Goal: Feedback & Contribution: Submit feedback/report problem

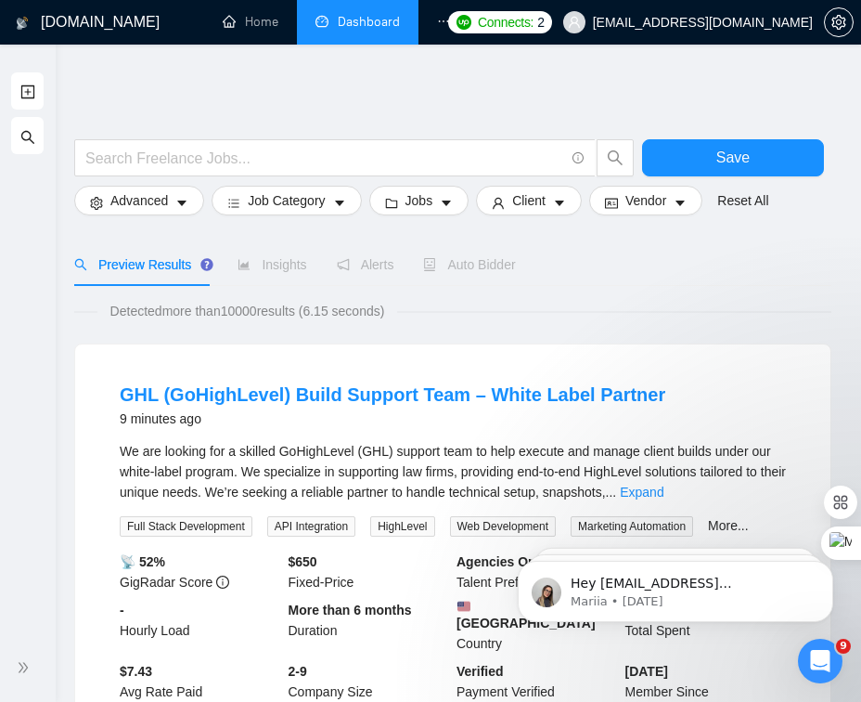
click at [342, 25] on link "Dashboard" at bounding box center [358, 22] width 84 height 16
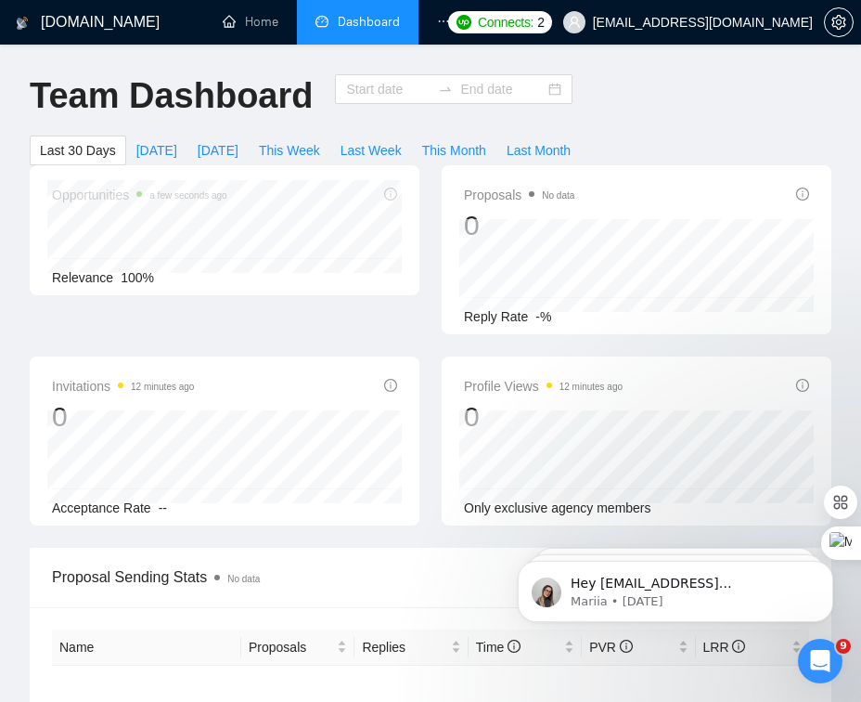
type input "[DATE]"
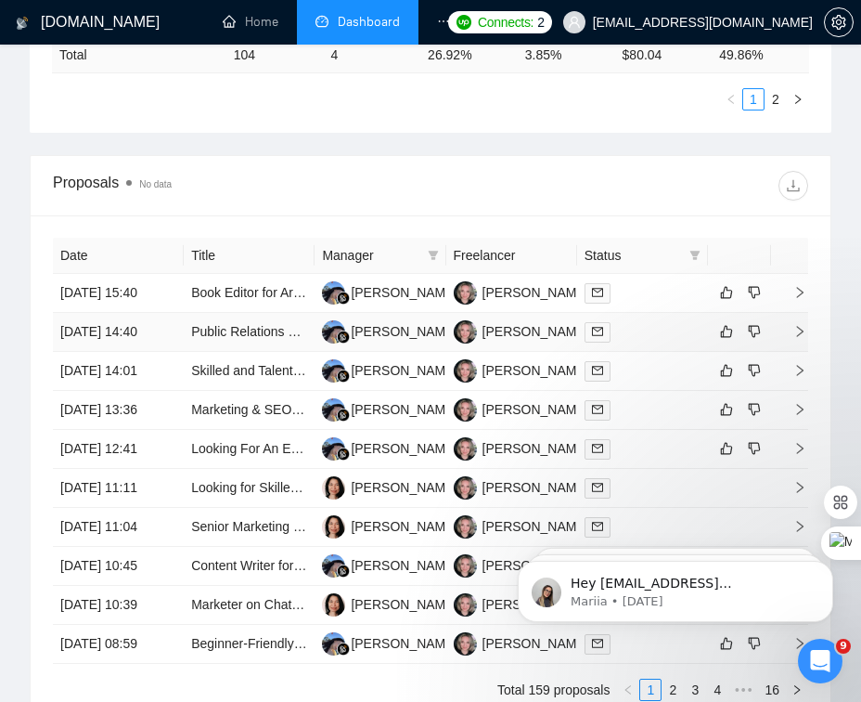
scroll to position [1147, 0]
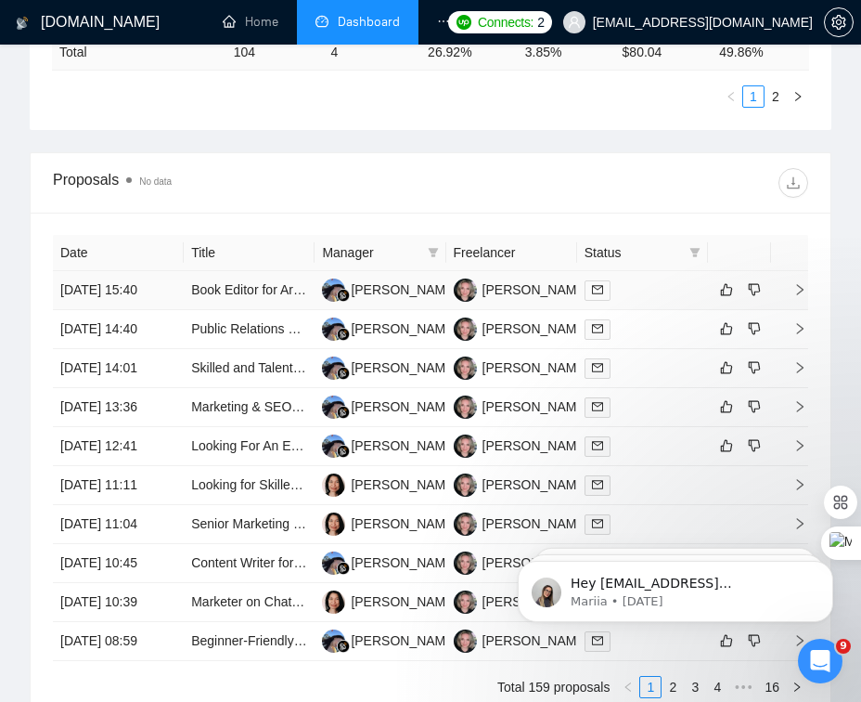
click at [670, 301] on div at bounding box center [643, 289] width 116 height 21
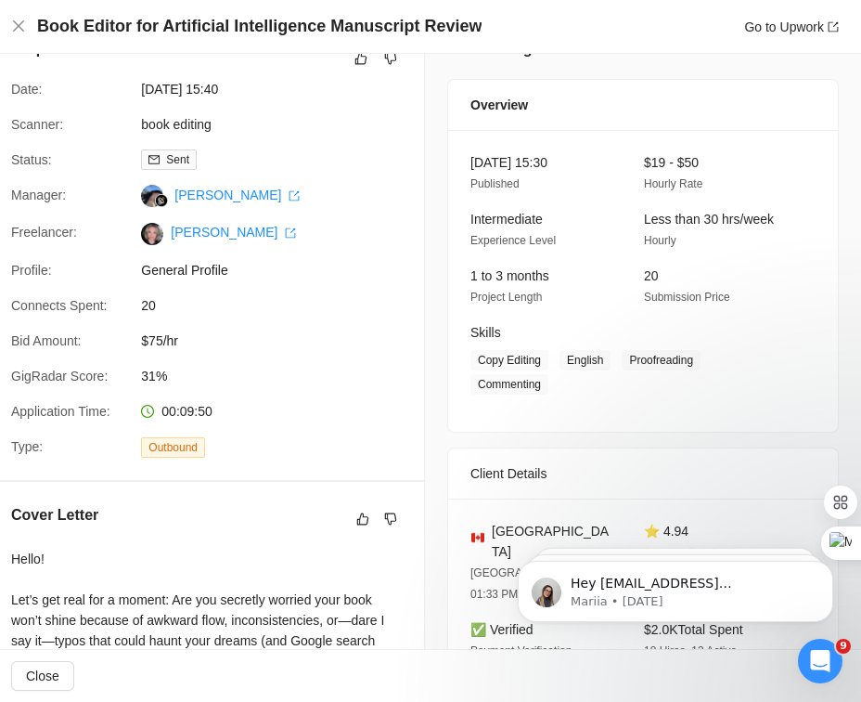
scroll to position [0, 0]
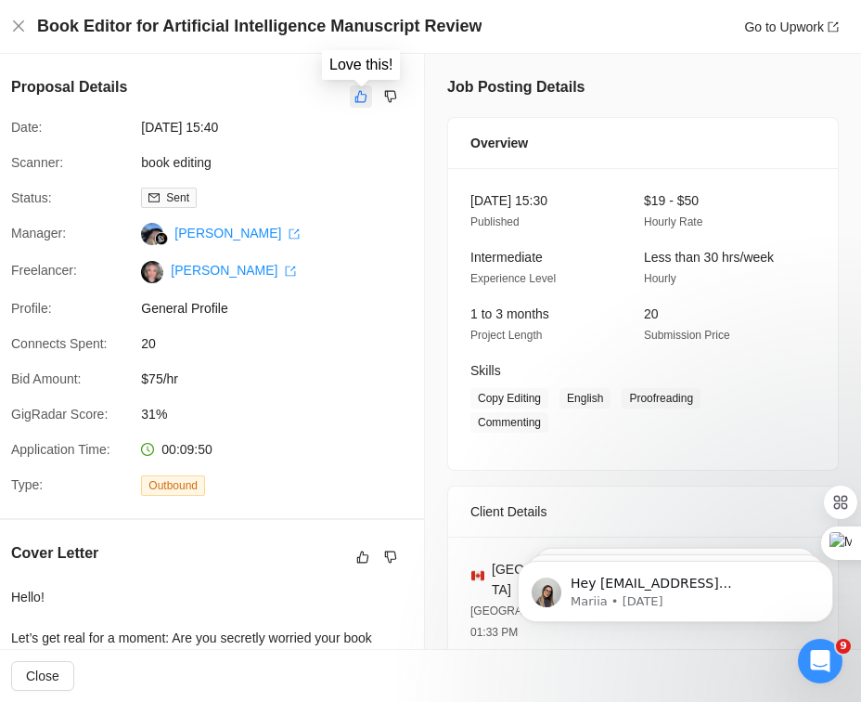
click at [360, 98] on icon "like" at bounding box center [361, 96] width 13 height 15
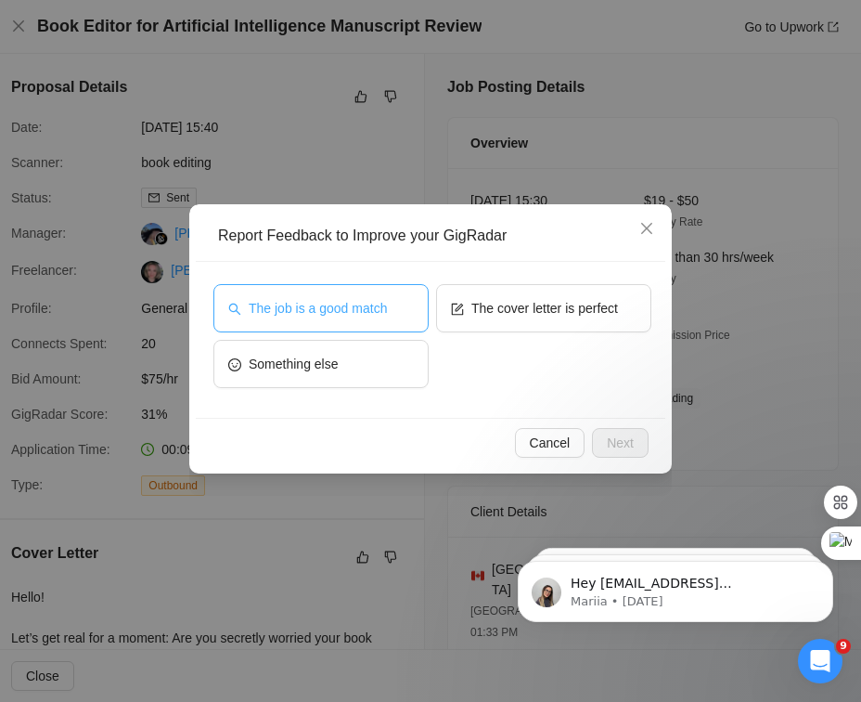
click at [320, 292] on button "The job is a good match" at bounding box center [320, 308] width 215 height 48
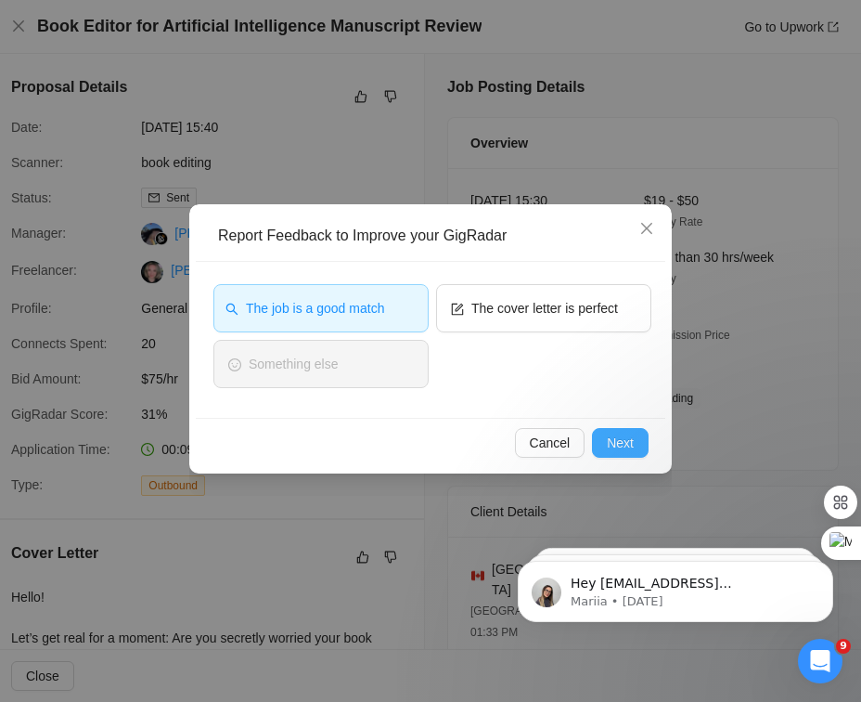
click at [601, 443] on button "Next" at bounding box center [620, 443] width 57 height 30
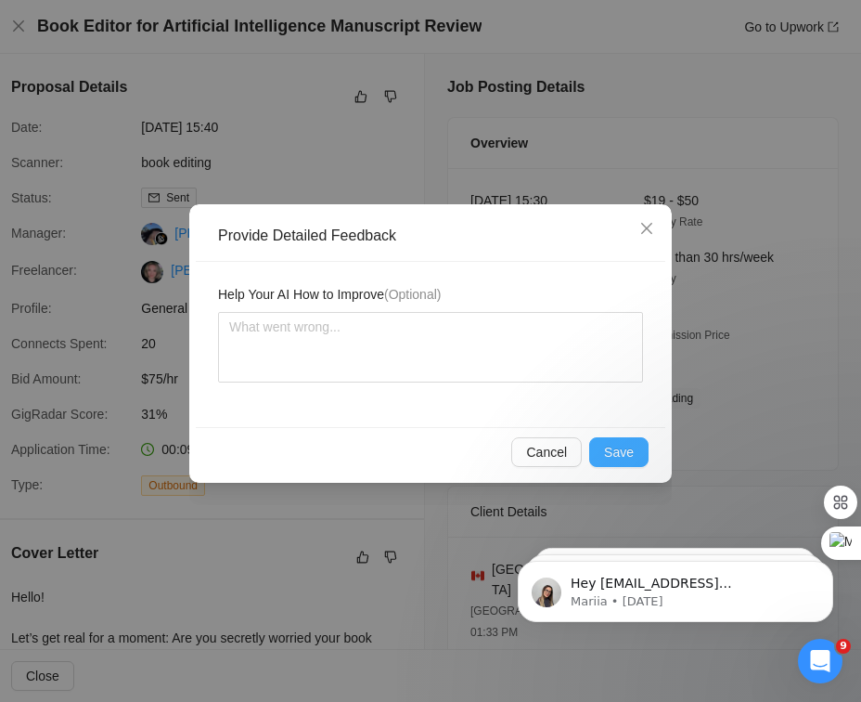
click at [601, 443] on button "Save" at bounding box center [618, 452] width 59 height 30
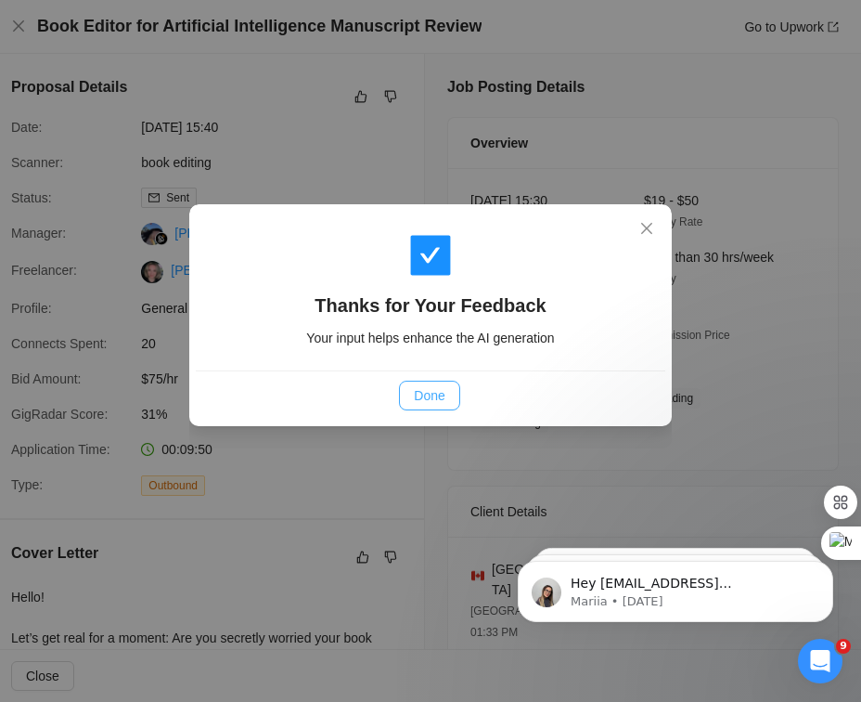
click at [422, 397] on span "Done" at bounding box center [429, 395] width 31 height 20
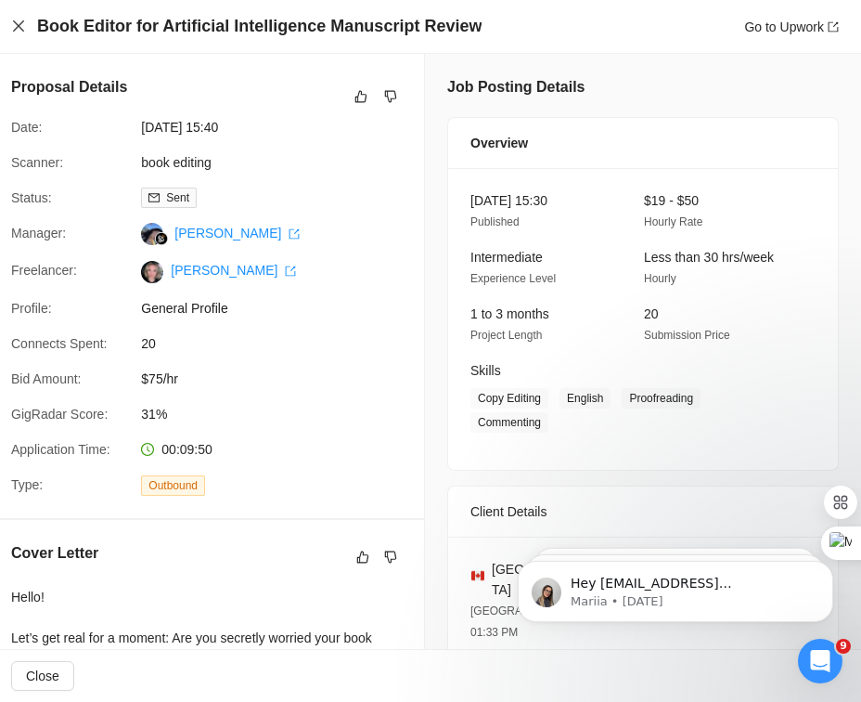
click at [19, 22] on icon "close" at bounding box center [18, 26] width 15 height 15
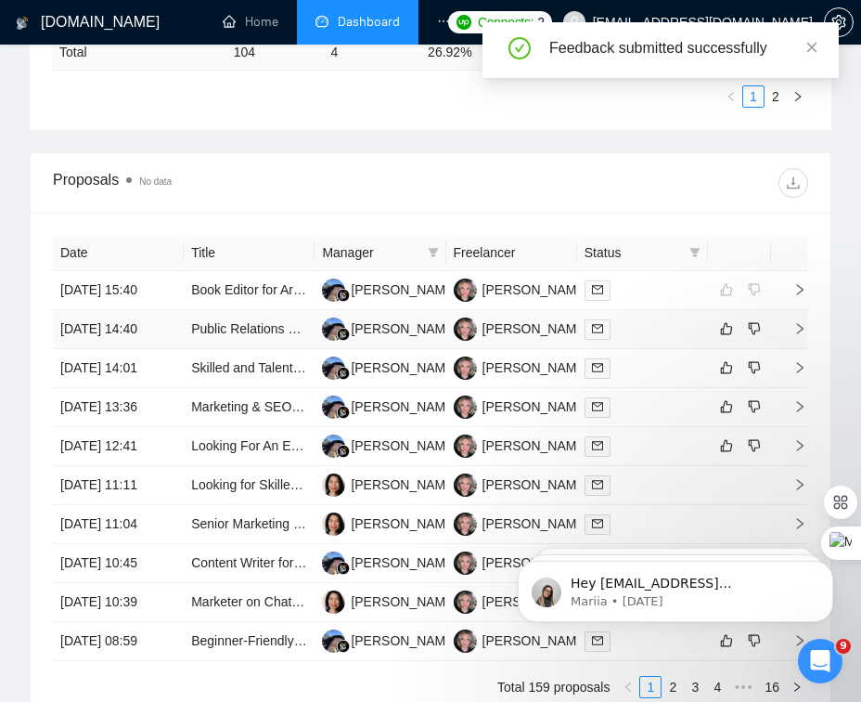
click at [658, 340] on div at bounding box center [643, 328] width 116 height 21
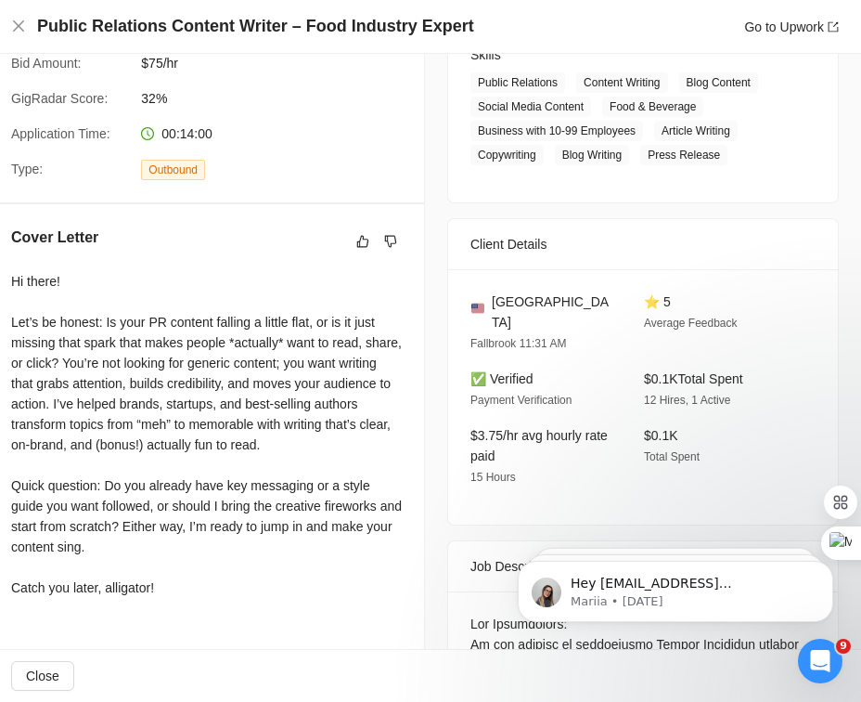
scroll to position [250, 0]
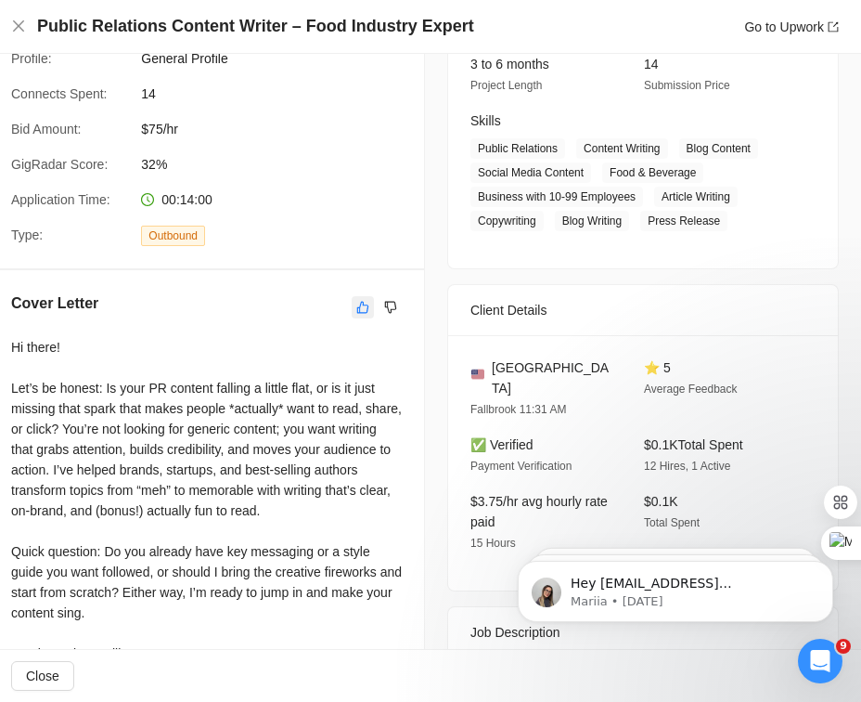
click at [369, 300] on button "button" at bounding box center [363, 307] width 22 height 22
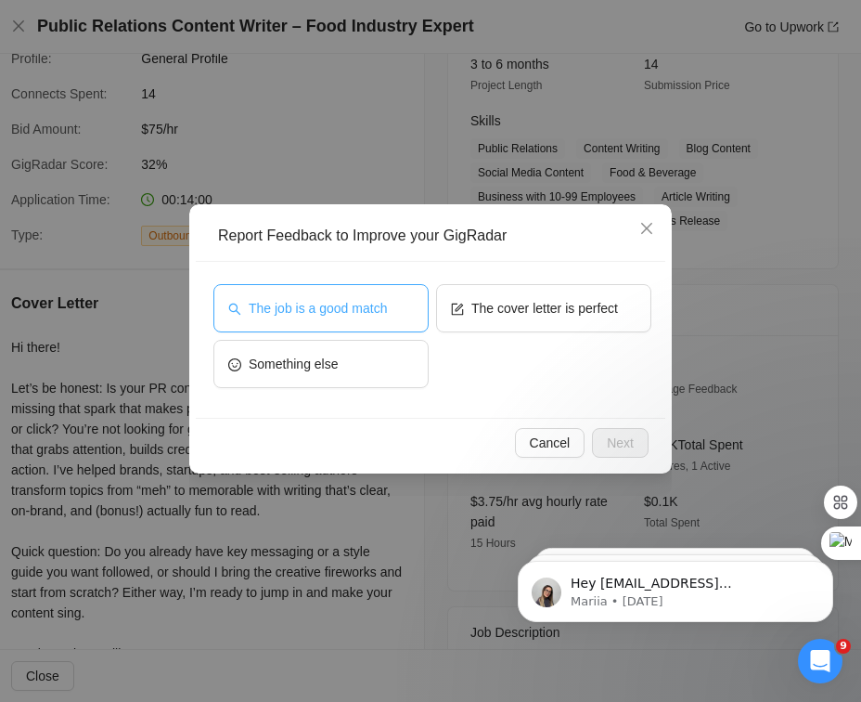
click at [393, 305] on button "The job is a good match" at bounding box center [320, 308] width 215 height 48
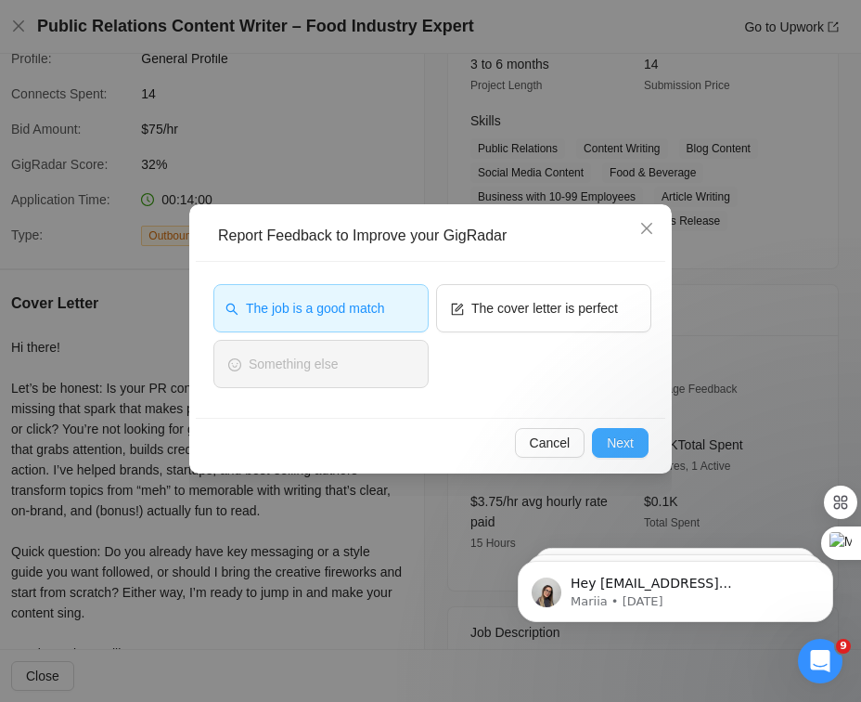
click at [618, 441] on span "Next" at bounding box center [620, 442] width 27 height 20
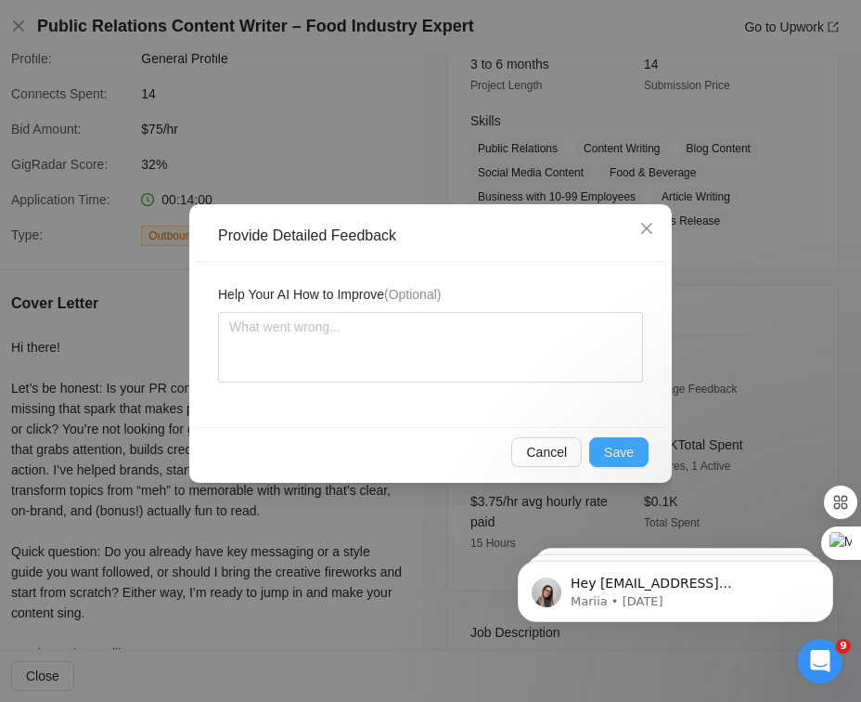
click at [618, 441] on button "Save" at bounding box center [618, 452] width 59 height 30
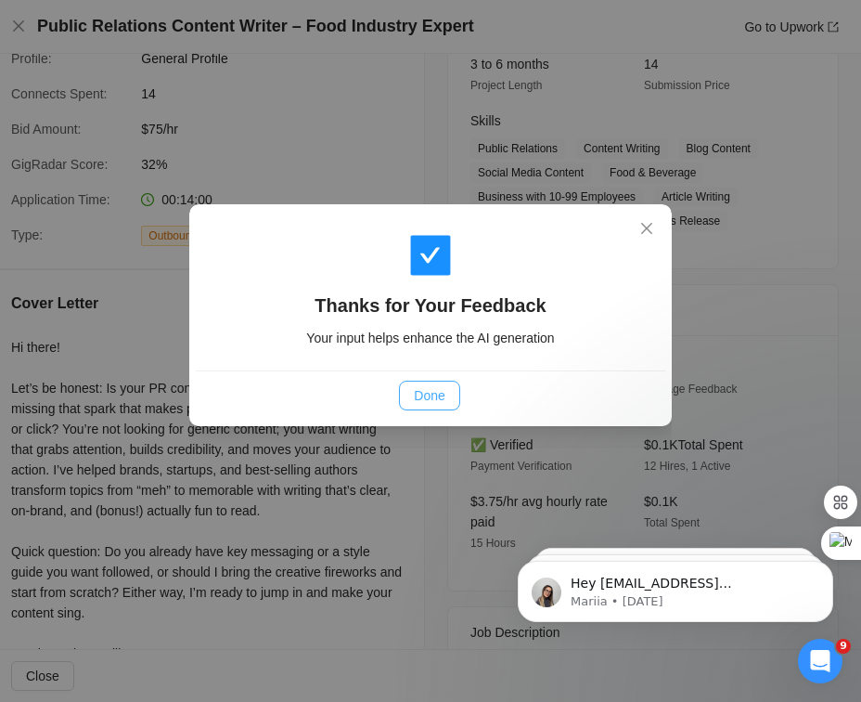
click at [431, 391] on span "Done" at bounding box center [429, 395] width 31 height 20
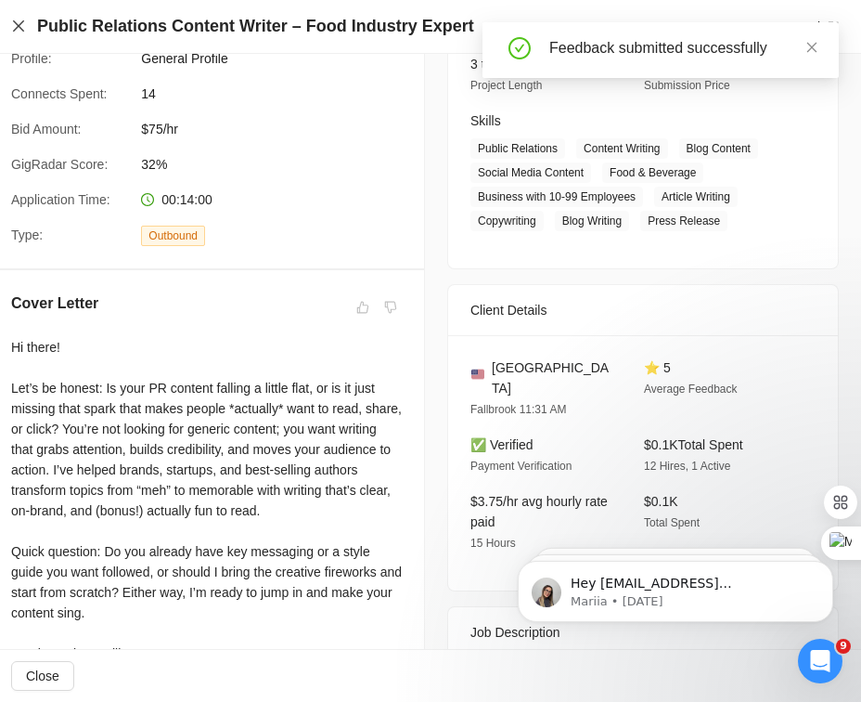
click at [20, 29] on icon "close" at bounding box center [18, 25] width 11 height 11
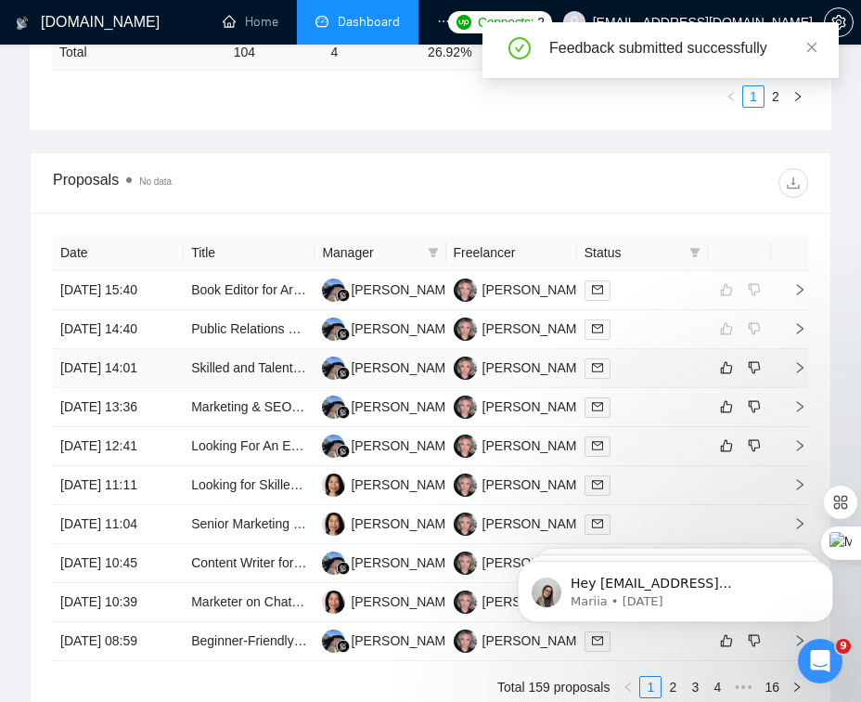
click at [662, 379] on div at bounding box center [643, 367] width 116 height 21
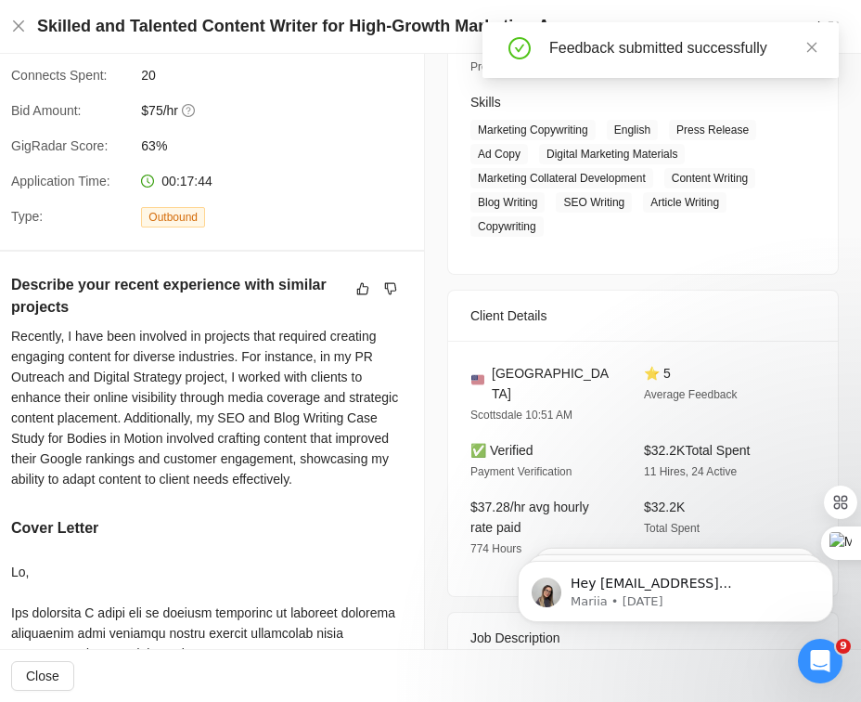
scroll to position [275, 0]
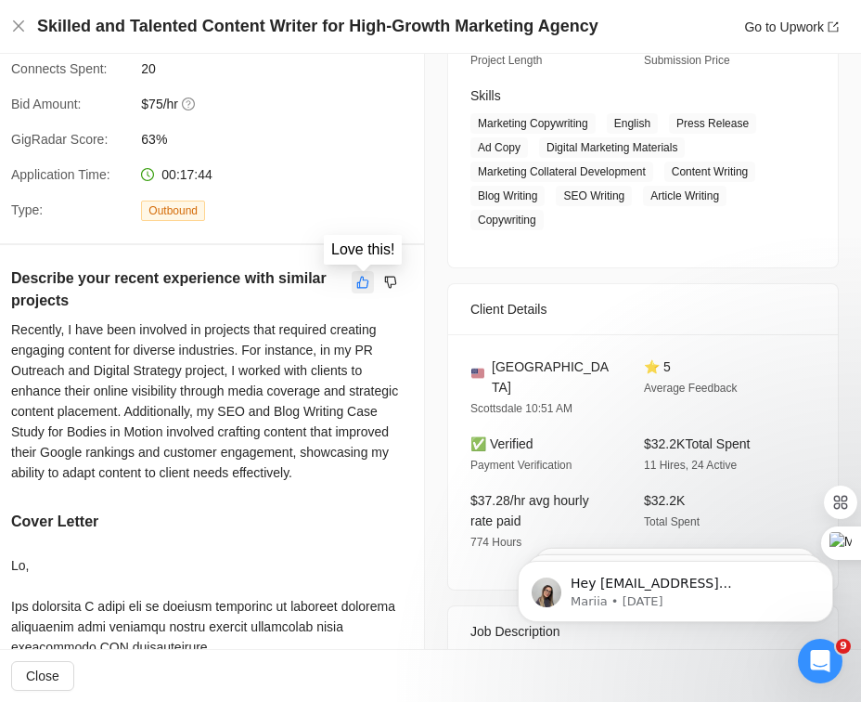
click at [362, 282] on icon "like" at bounding box center [362, 282] width 13 height 15
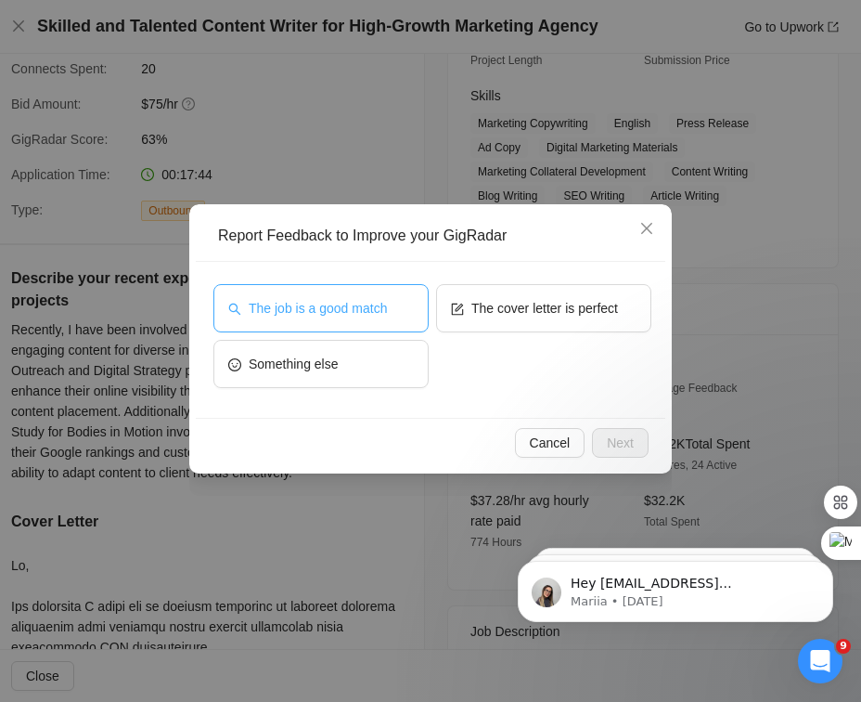
click at [357, 316] on span "The job is a good match" at bounding box center [318, 308] width 138 height 20
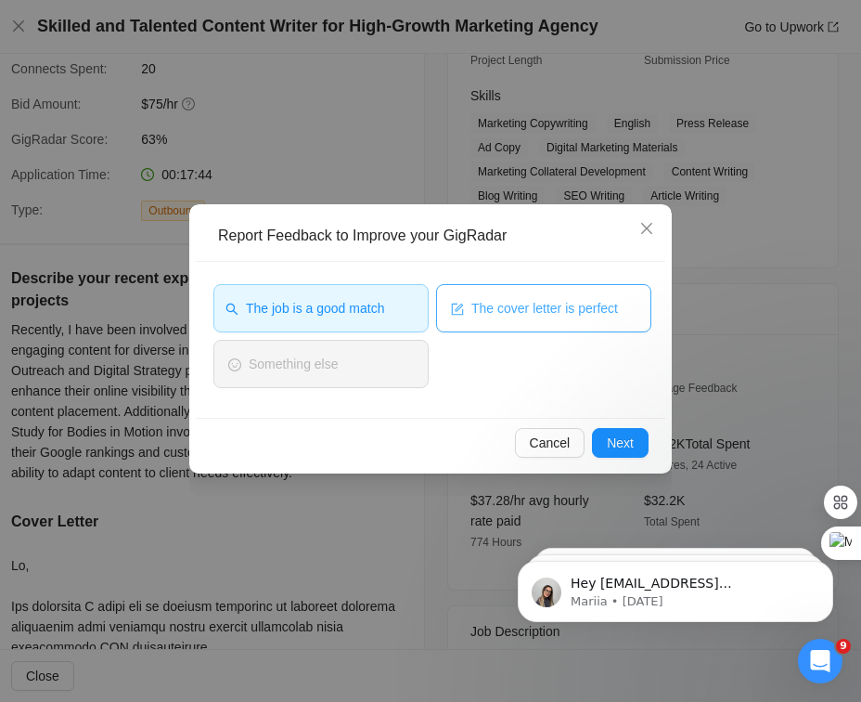
click at [528, 316] on span "The cover letter is perfect" at bounding box center [544, 308] width 147 height 20
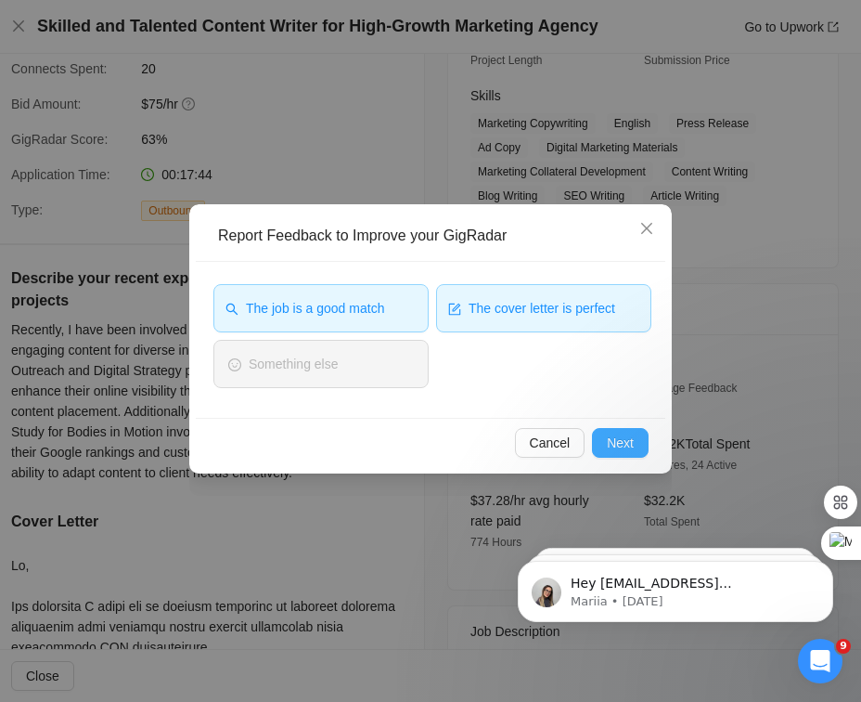
click at [629, 443] on span "Next" at bounding box center [620, 442] width 27 height 20
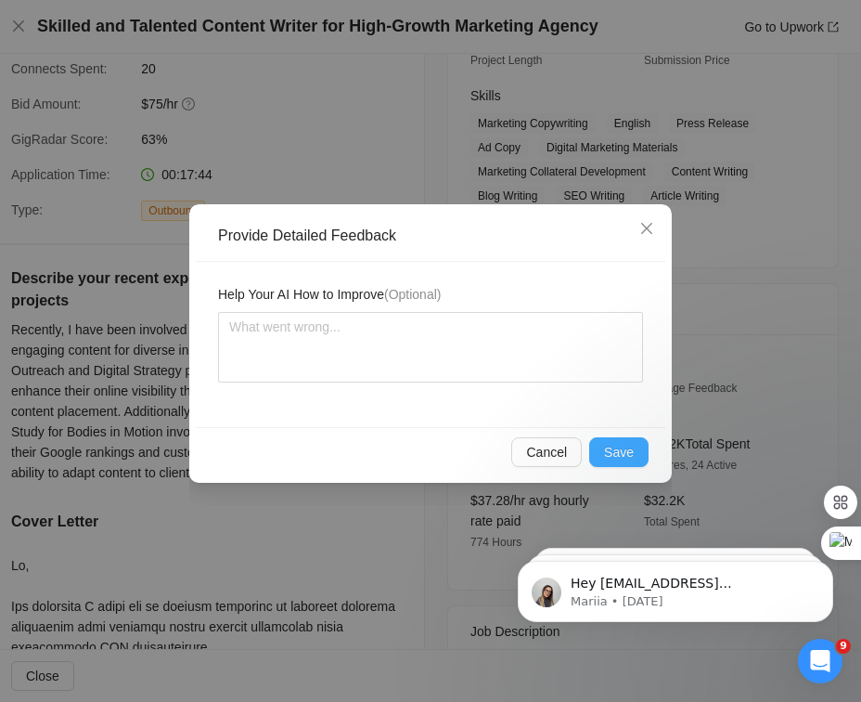
click at [616, 450] on span "Save" at bounding box center [619, 452] width 30 height 20
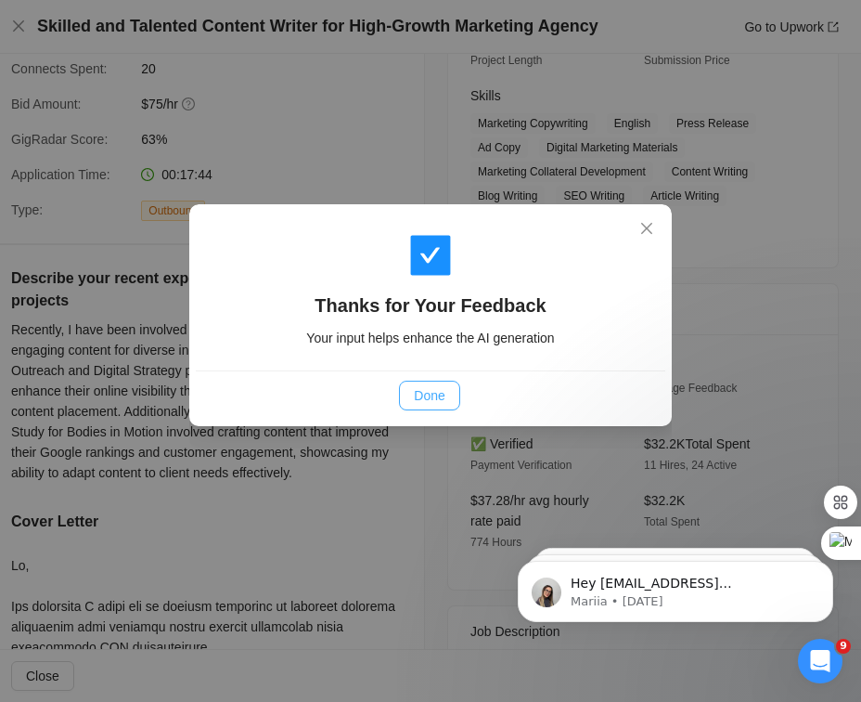
click at [427, 396] on span "Done" at bounding box center [429, 395] width 31 height 20
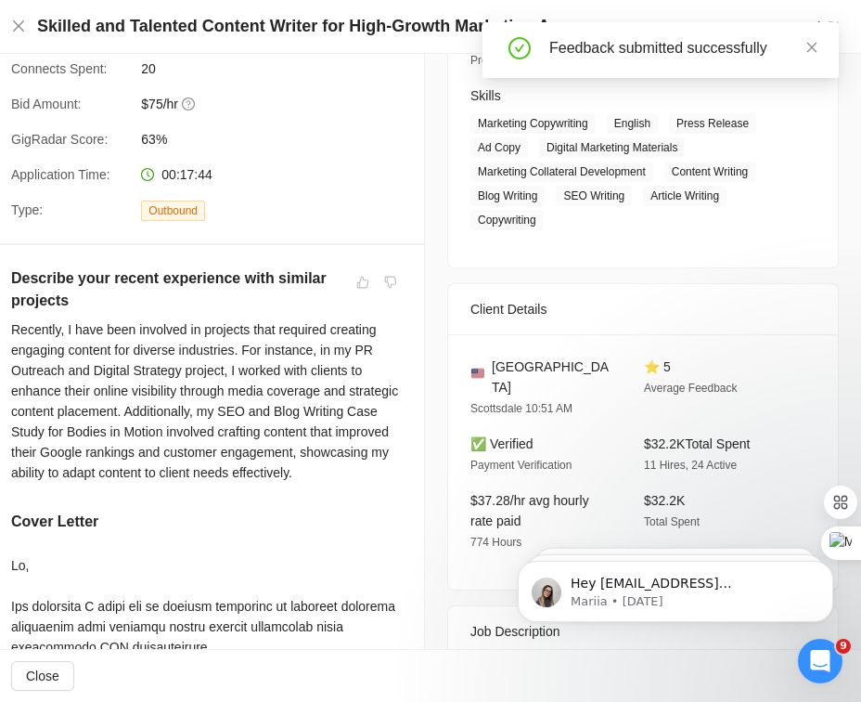
click at [34, 17] on div "Skilled and Talented Content Writer for High-Growth Marketing Agency Go to Upwo…" at bounding box center [425, 26] width 828 height 23
click at [23, 19] on icon "close" at bounding box center [18, 26] width 15 height 15
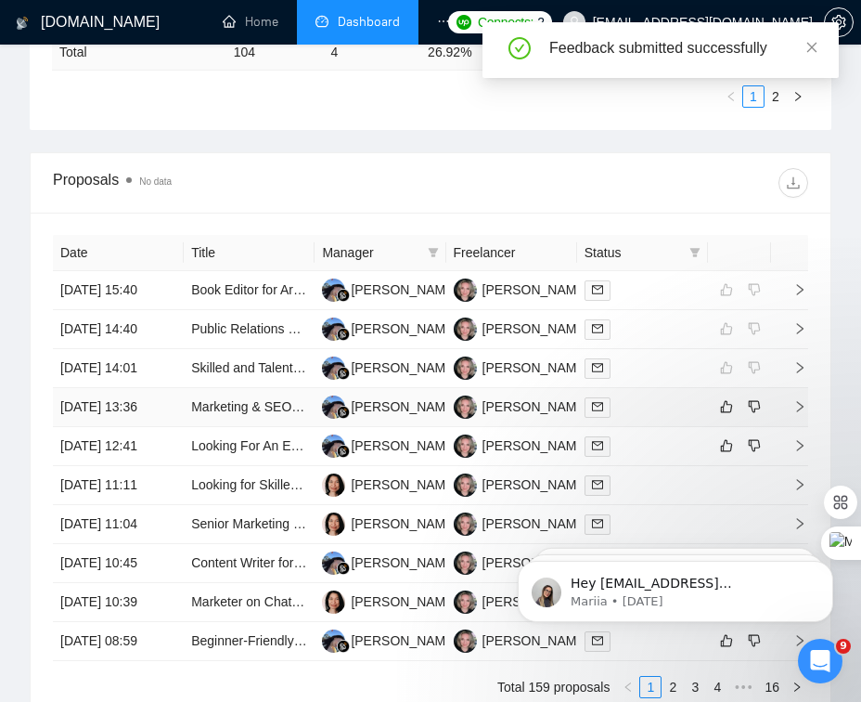
click at [653, 418] on div at bounding box center [643, 406] width 116 height 21
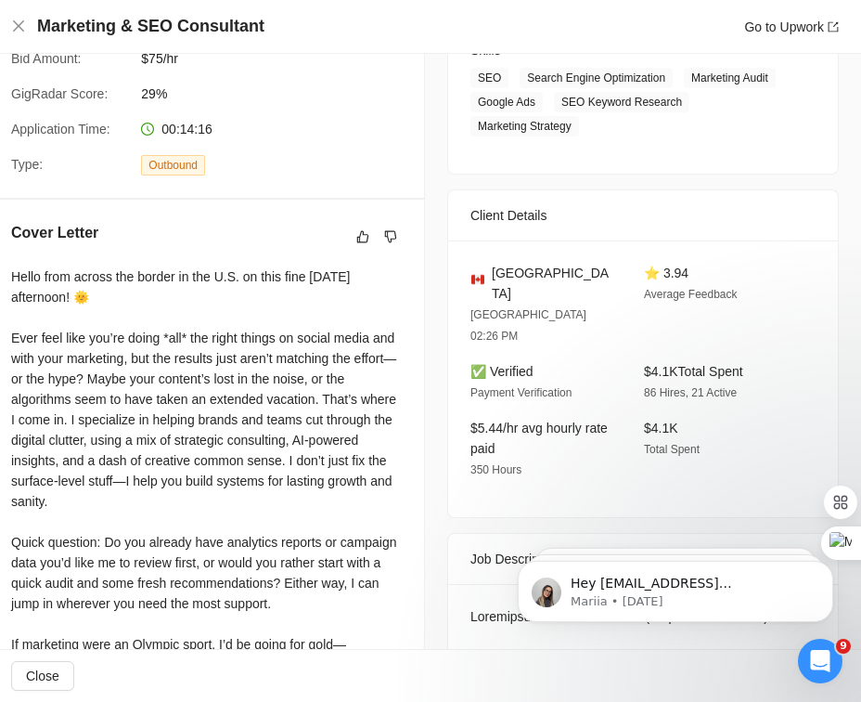
scroll to position [302, 0]
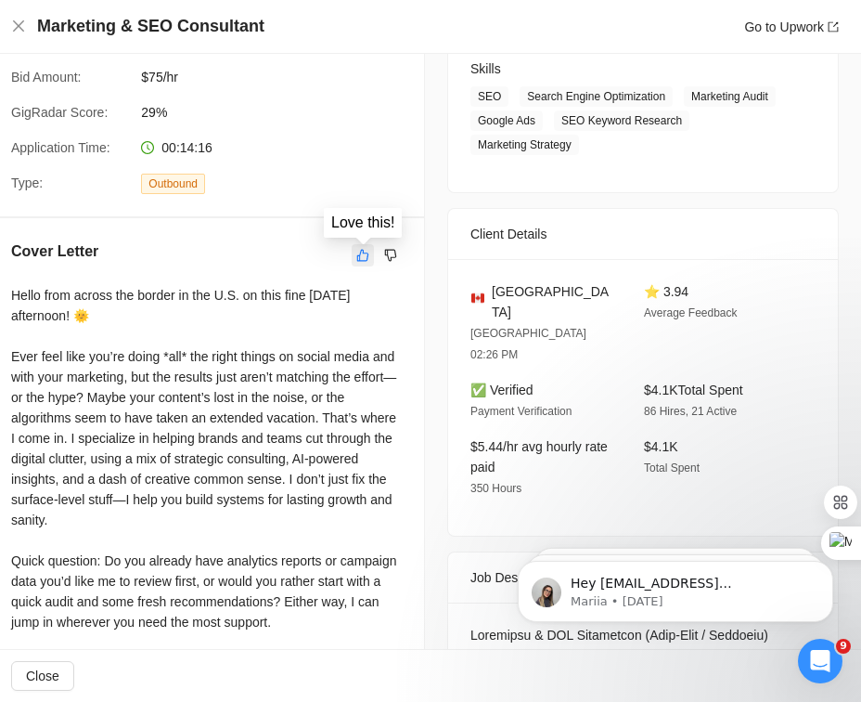
click at [364, 253] on icon "like" at bounding box center [362, 255] width 13 height 15
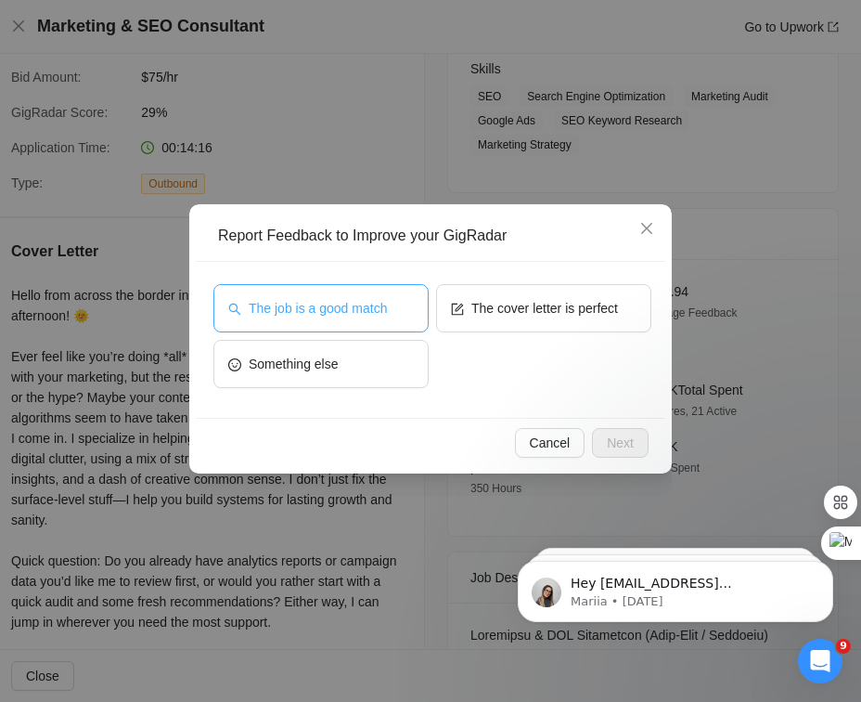
click at [336, 298] on span "The job is a good match" at bounding box center [318, 308] width 138 height 20
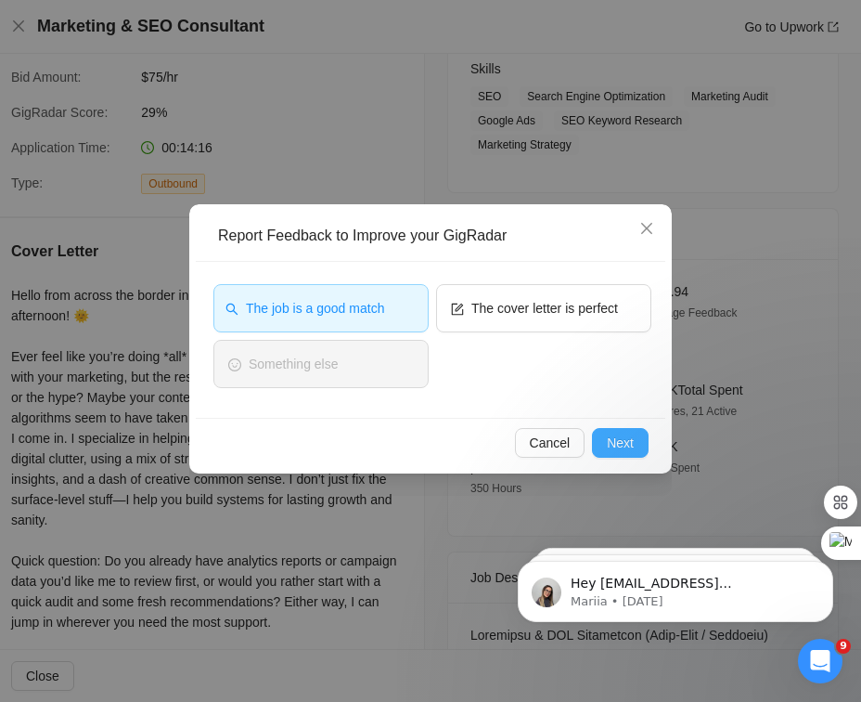
click at [629, 438] on span "Next" at bounding box center [620, 442] width 27 height 20
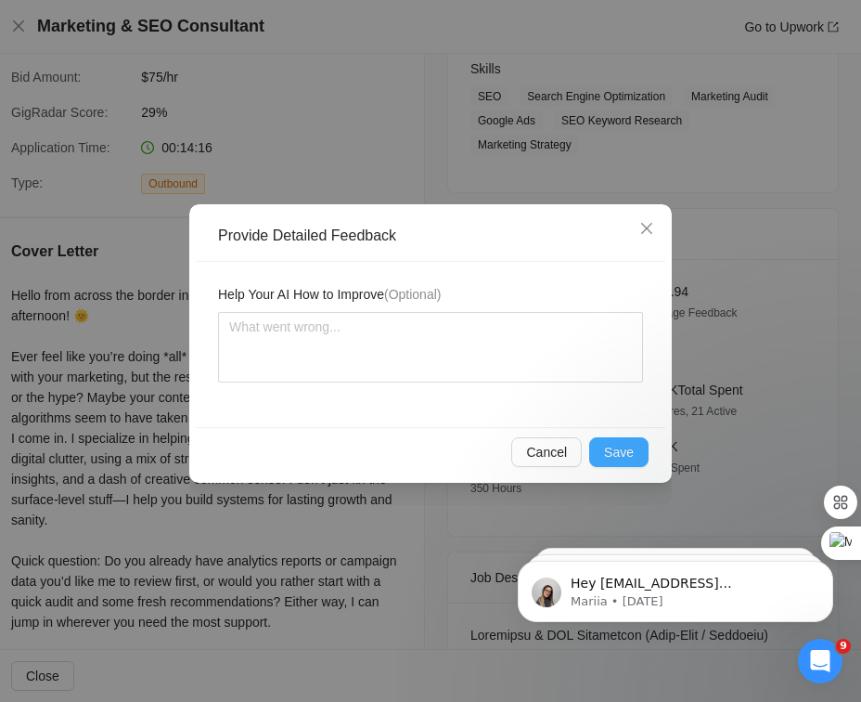
click at [612, 463] on button "Save" at bounding box center [618, 452] width 59 height 30
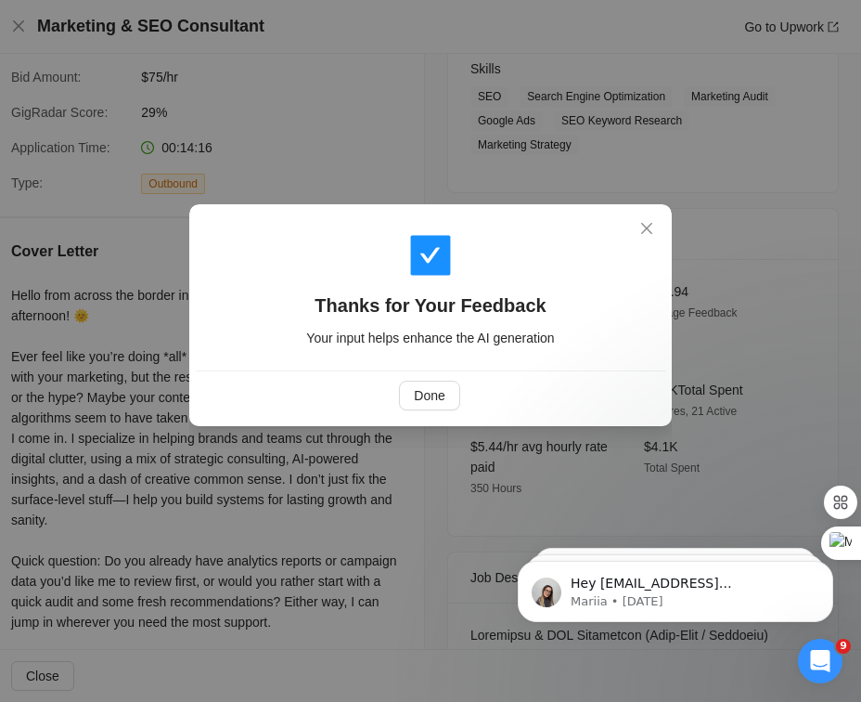
click at [183, 69] on div "Thanks for Your Feedback Your input helps enhance the AI generation Done" at bounding box center [430, 351] width 861 height 702
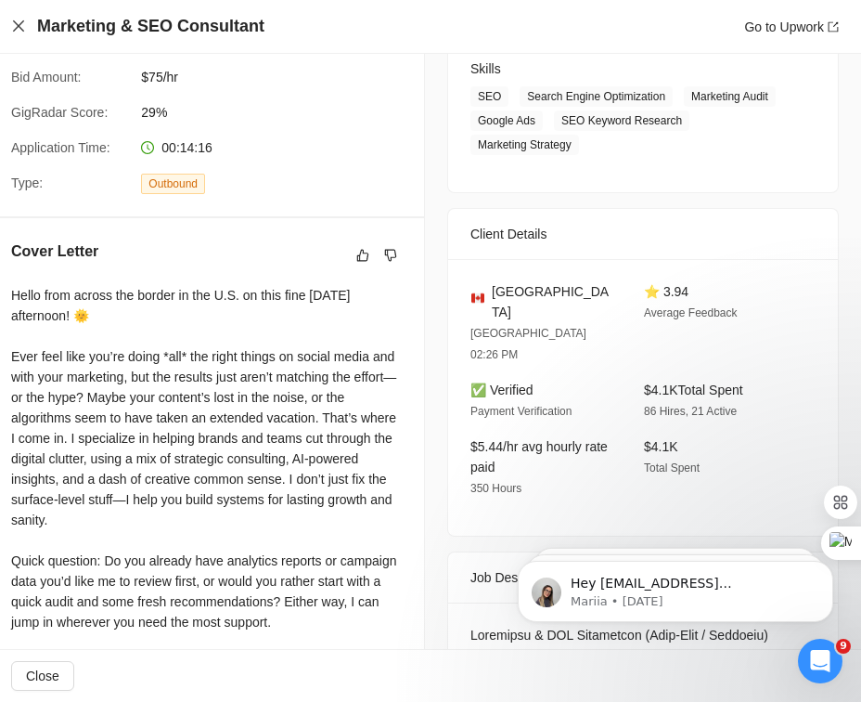
click at [19, 25] on icon "close" at bounding box center [18, 25] width 11 height 11
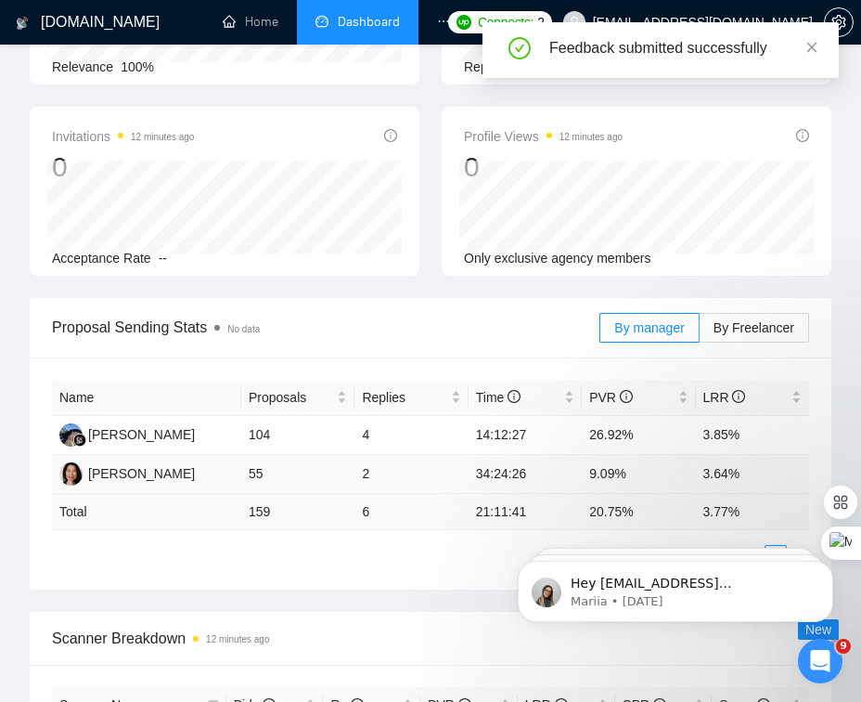
scroll to position [84, 0]
